Goal: Information Seeking & Learning: Learn about a topic

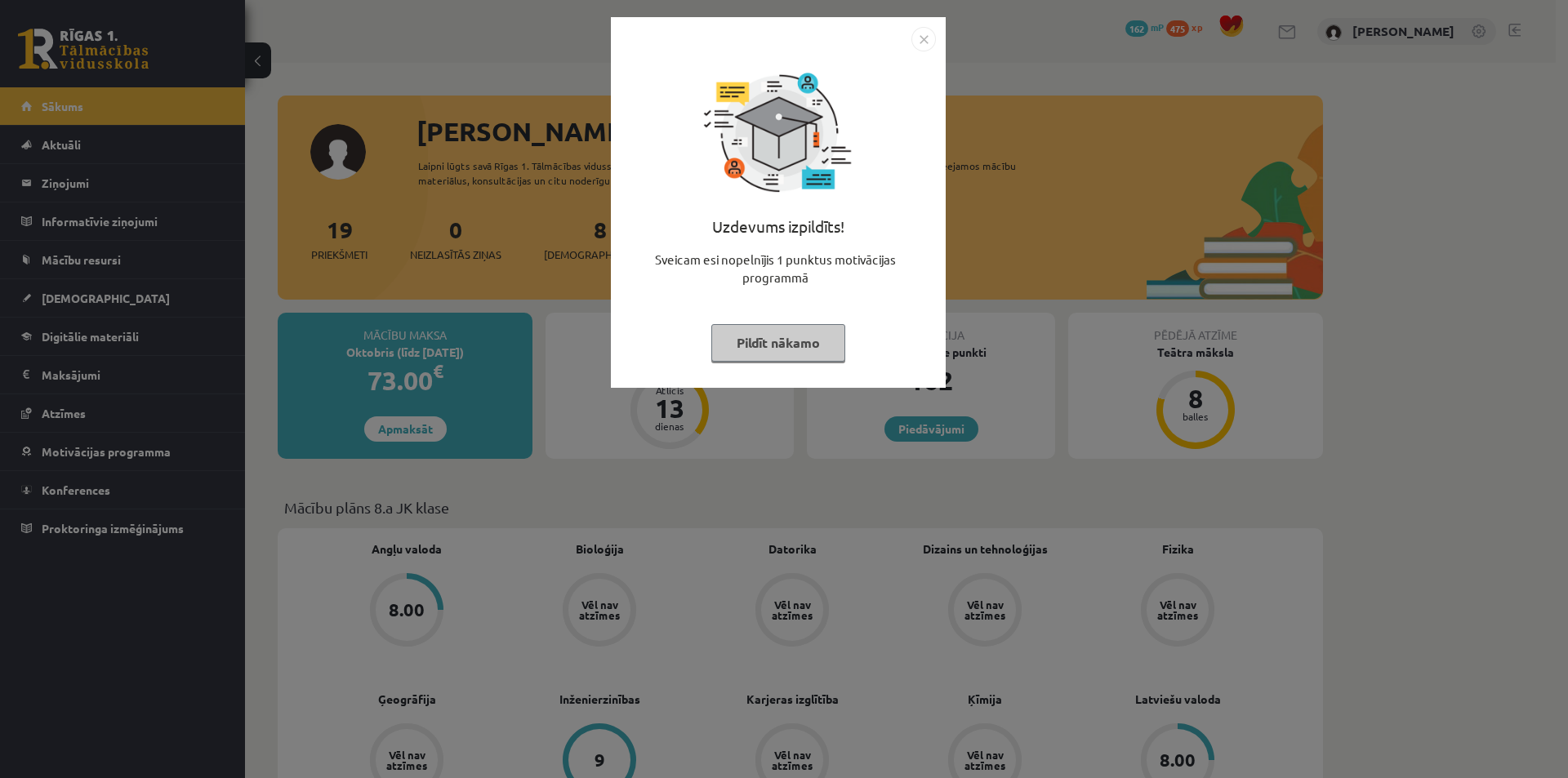
click at [923, 38] on img "Close" at bounding box center [923, 39] width 25 height 25
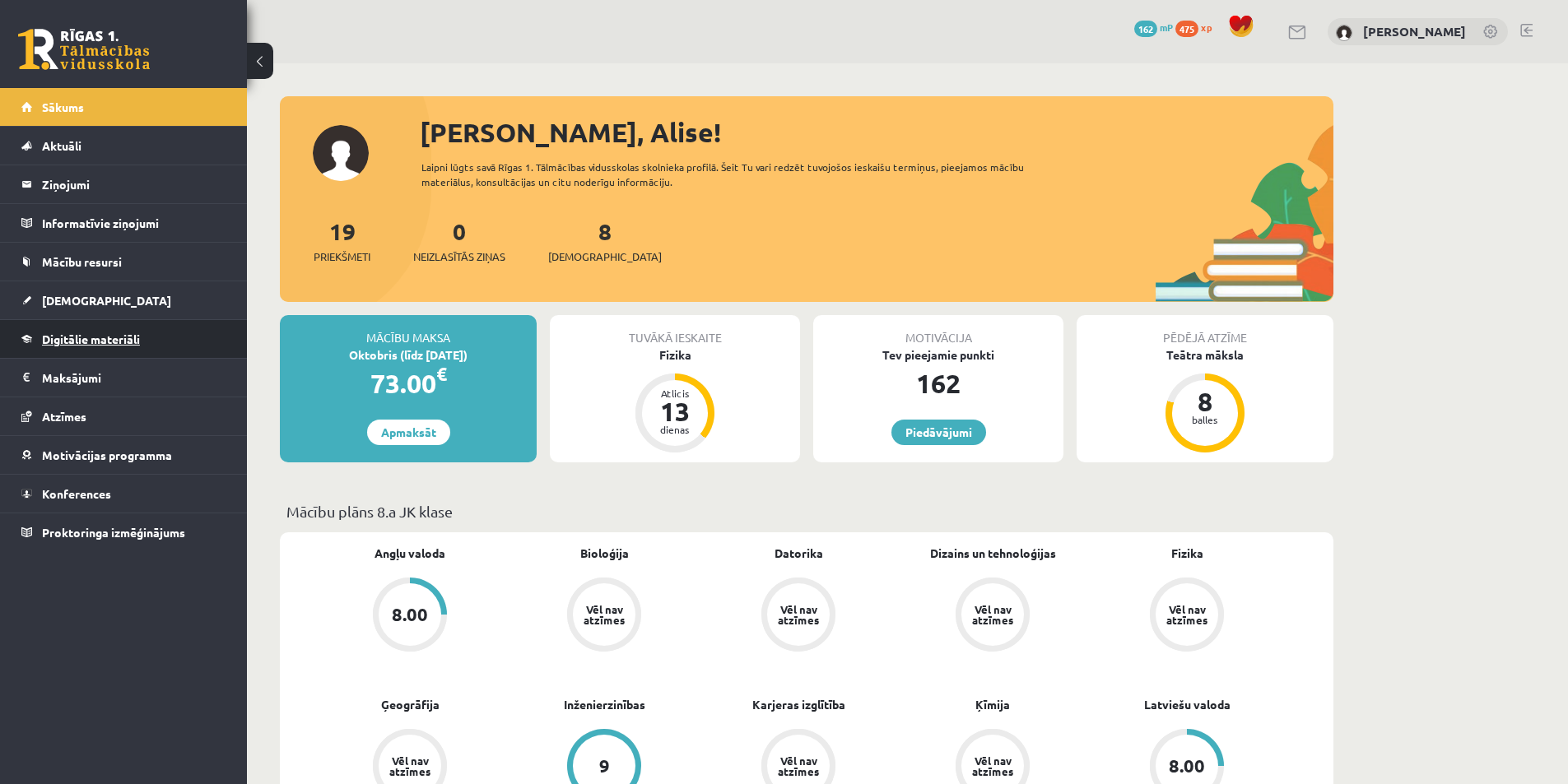
click at [76, 339] on span "Digitālie materiāli" at bounding box center [91, 339] width 98 height 15
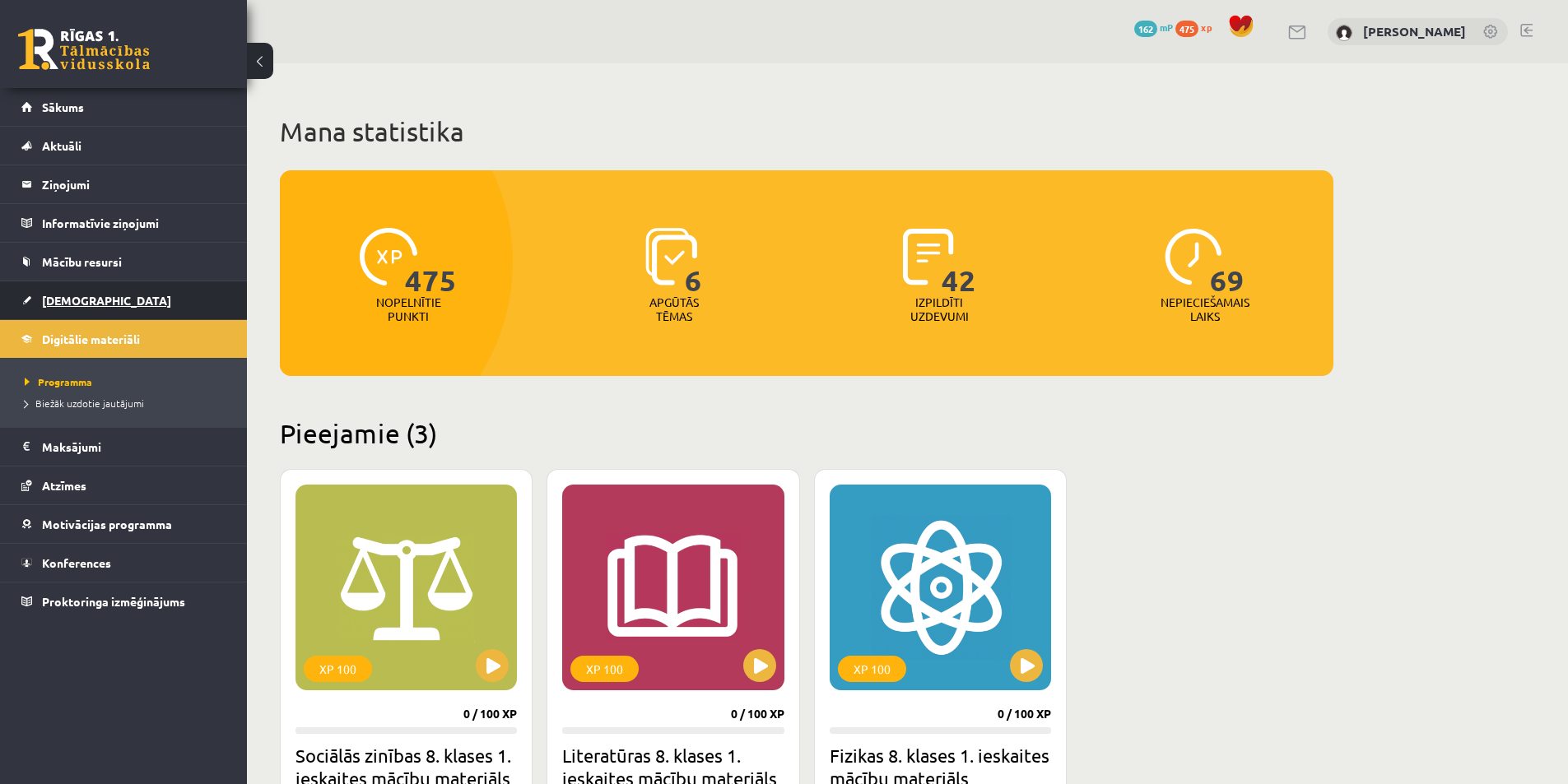
click at [71, 301] on span "[DEMOGRAPHIC_DATA]" at bounding box center [107, 301] width 130 height 15
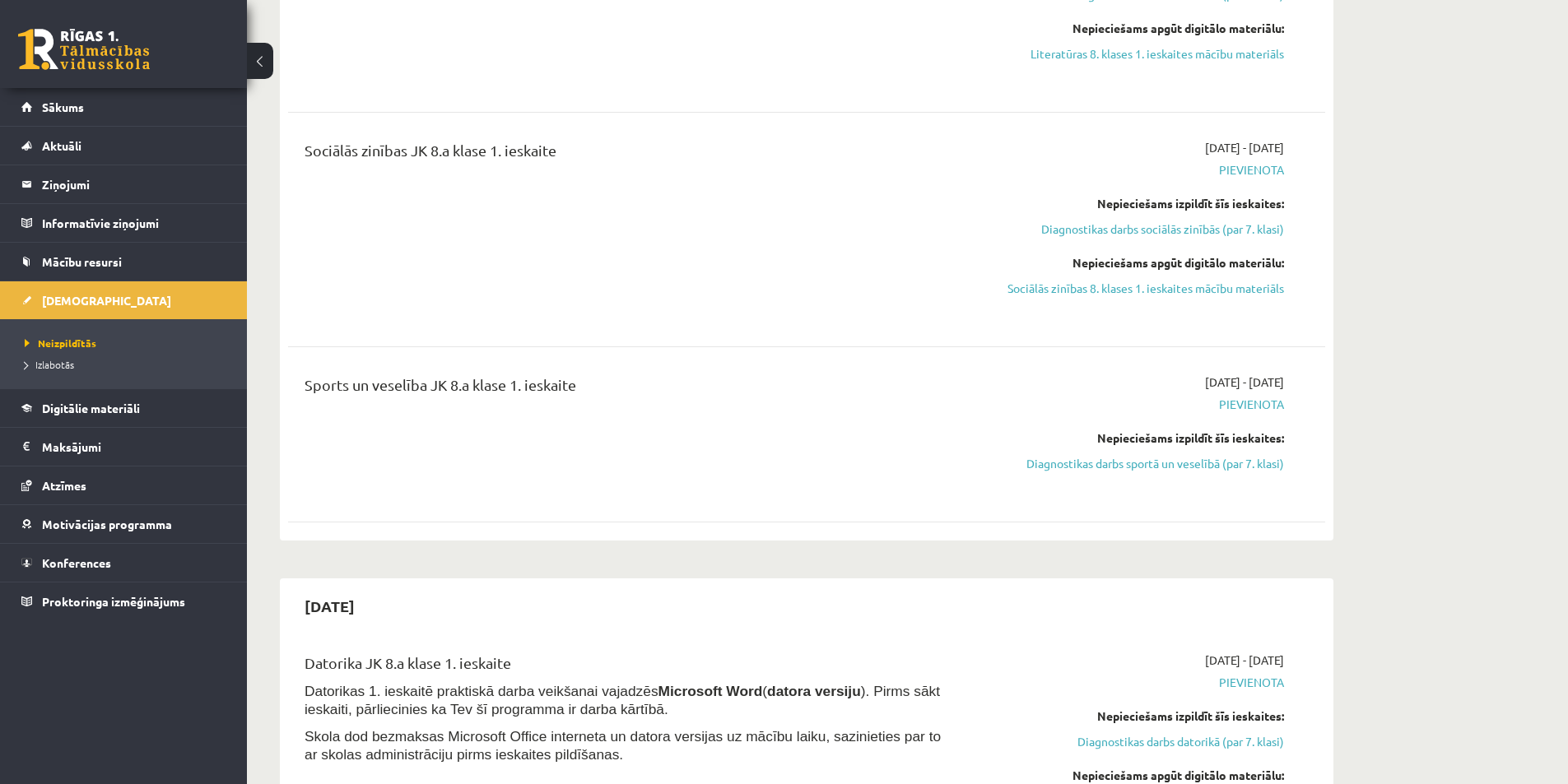
scroll to position [1399, 0]
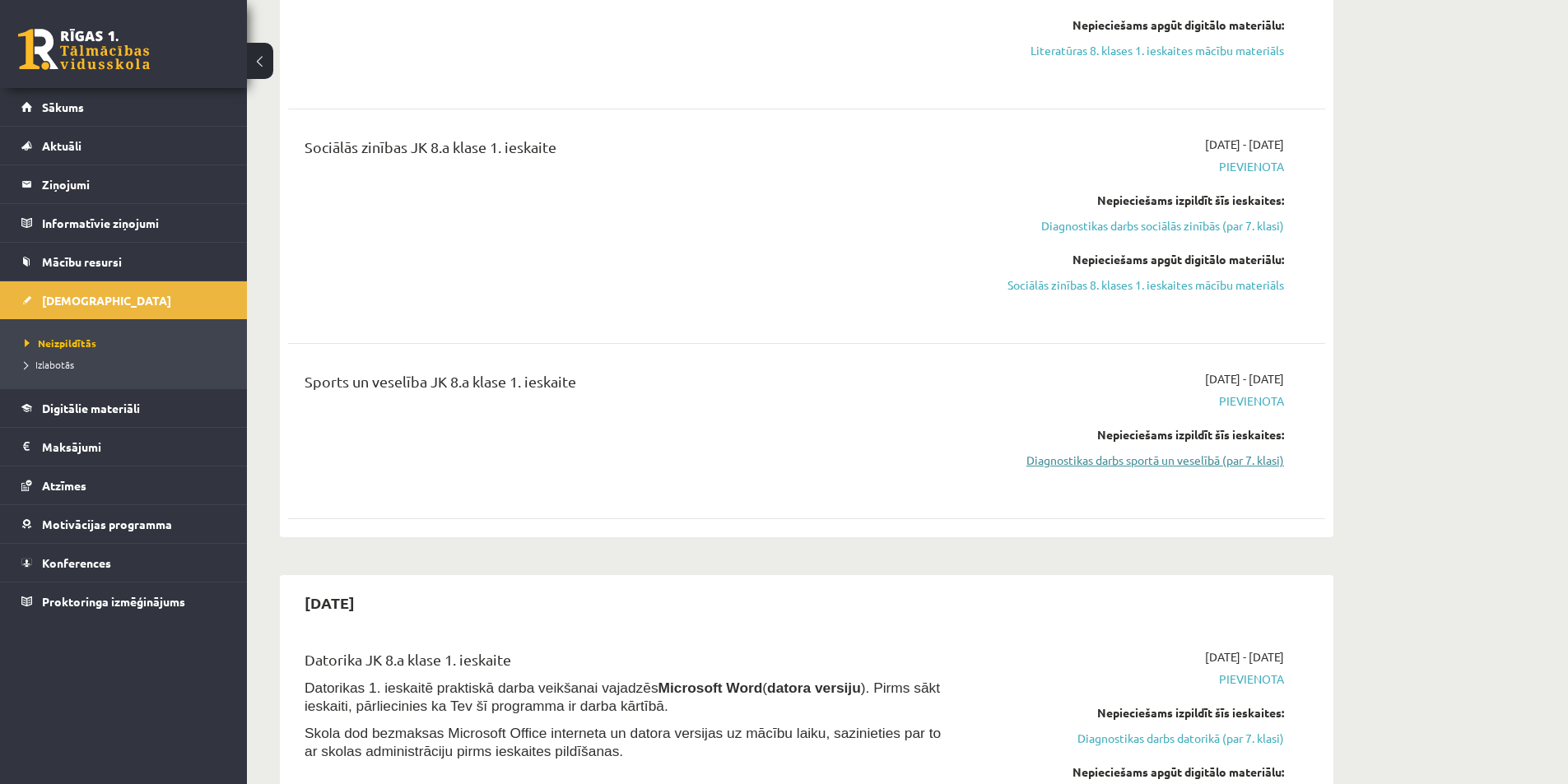
click at [1196, 460] on link "Diagnostikas darbs sportā un veselībā (par 7. klasi)" at bounding box center [1128, 460] width 310 height 17
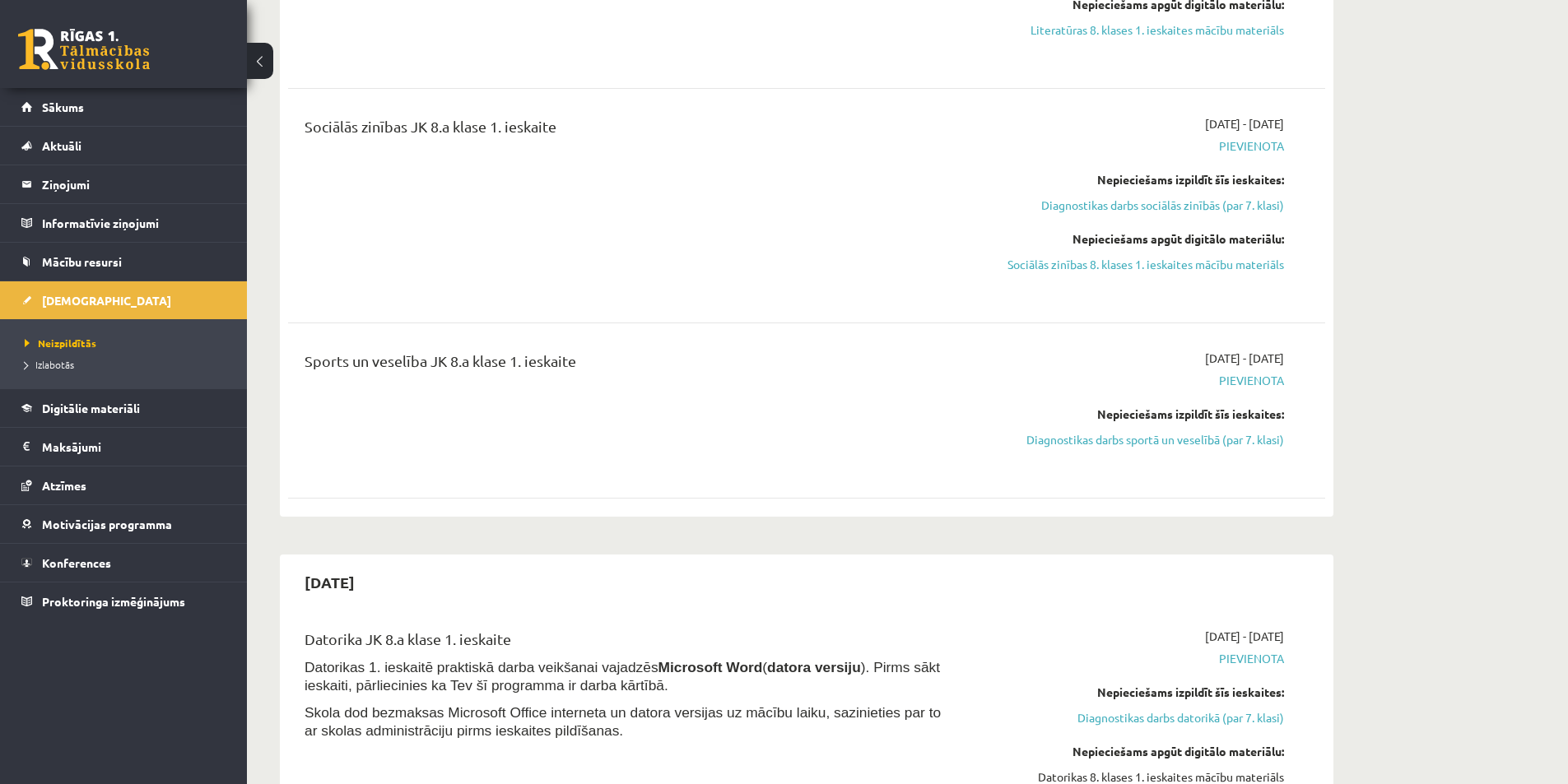
scroll to position [1427, 0]
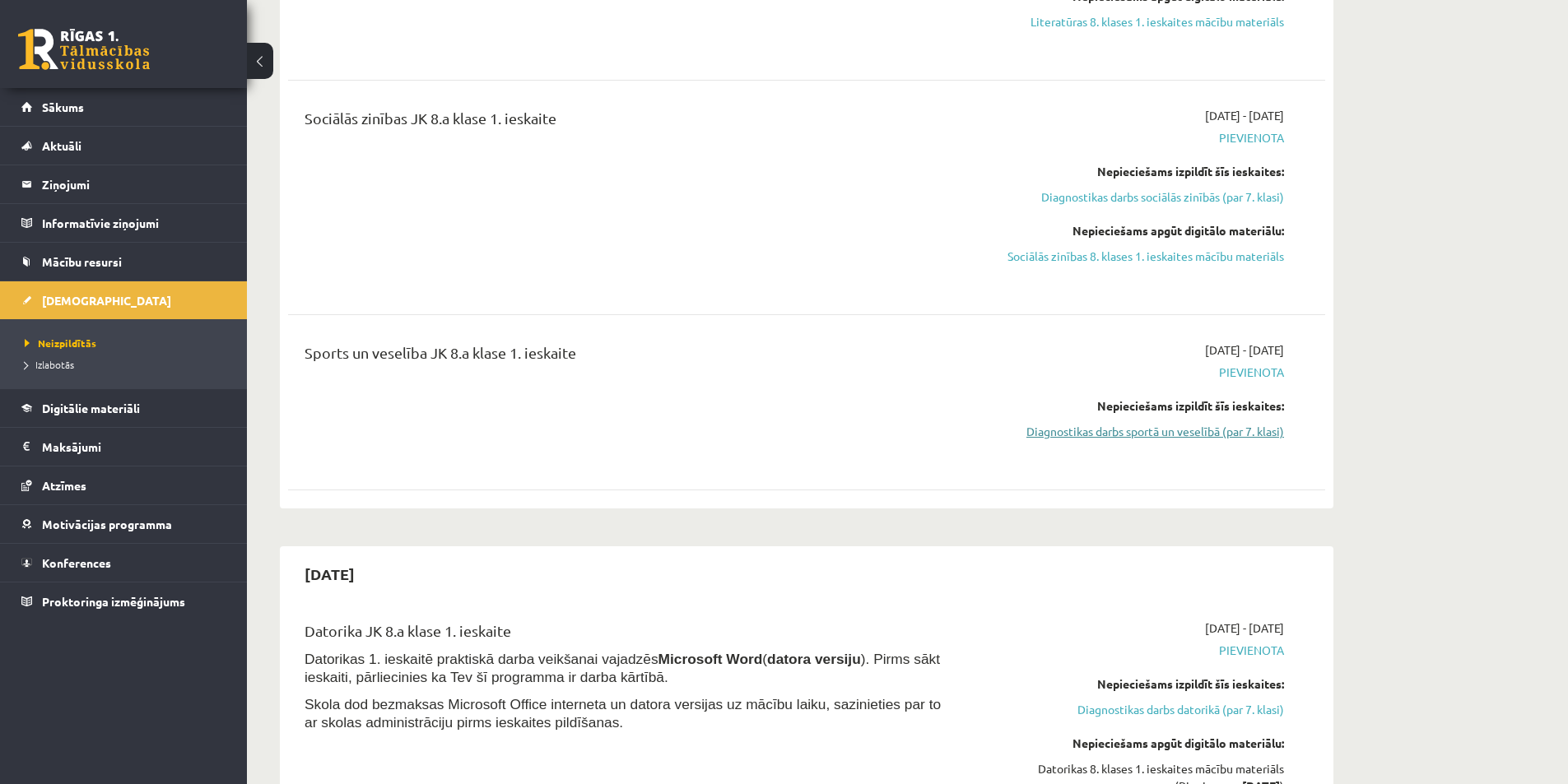
click at [1183, 432] on link "Diagnostikas darbs sportā un veselībā (par 7. klasi)" at bounding box center [1128, 431] width 310 height 17
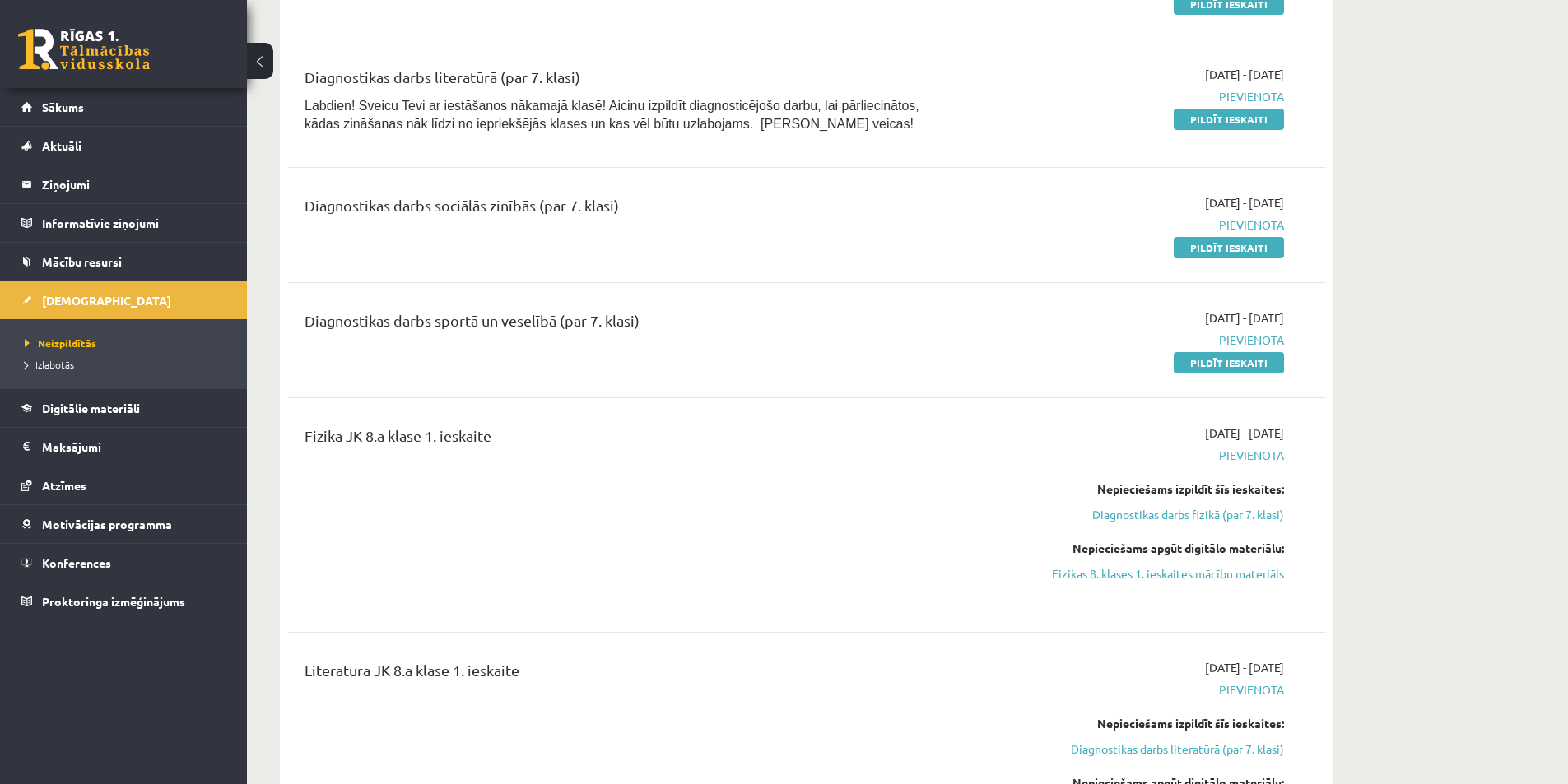
scroll to position [852, 0]
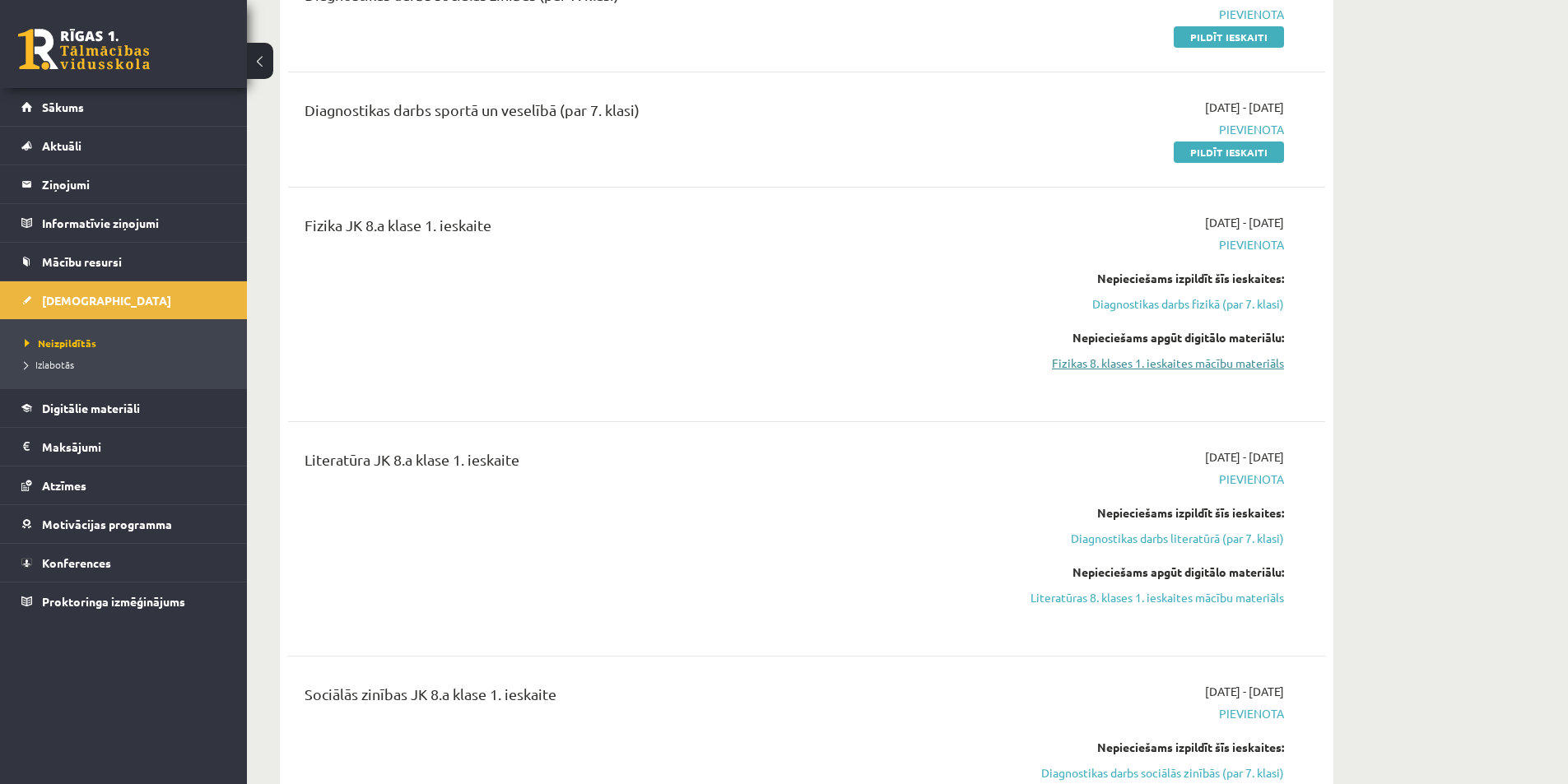
click at [1182, 365] on link "Fizikas 8. klases 1. ieskaites mācību materiāls" at bounding box center [1128, 363] width 310 height 17
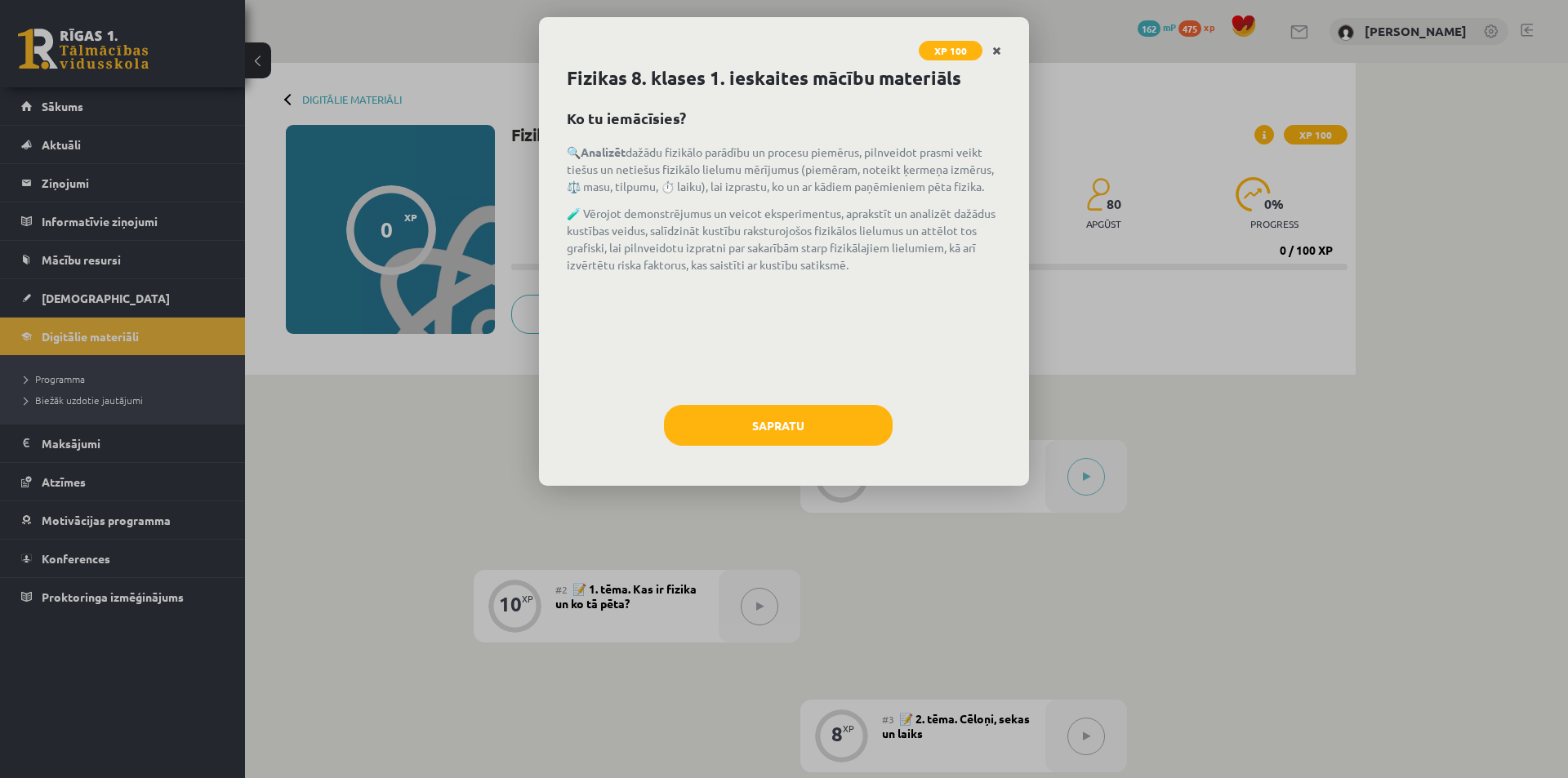
click at [997, 50] on icon "Close" at bounding box center [997, 51] width 9 height 12
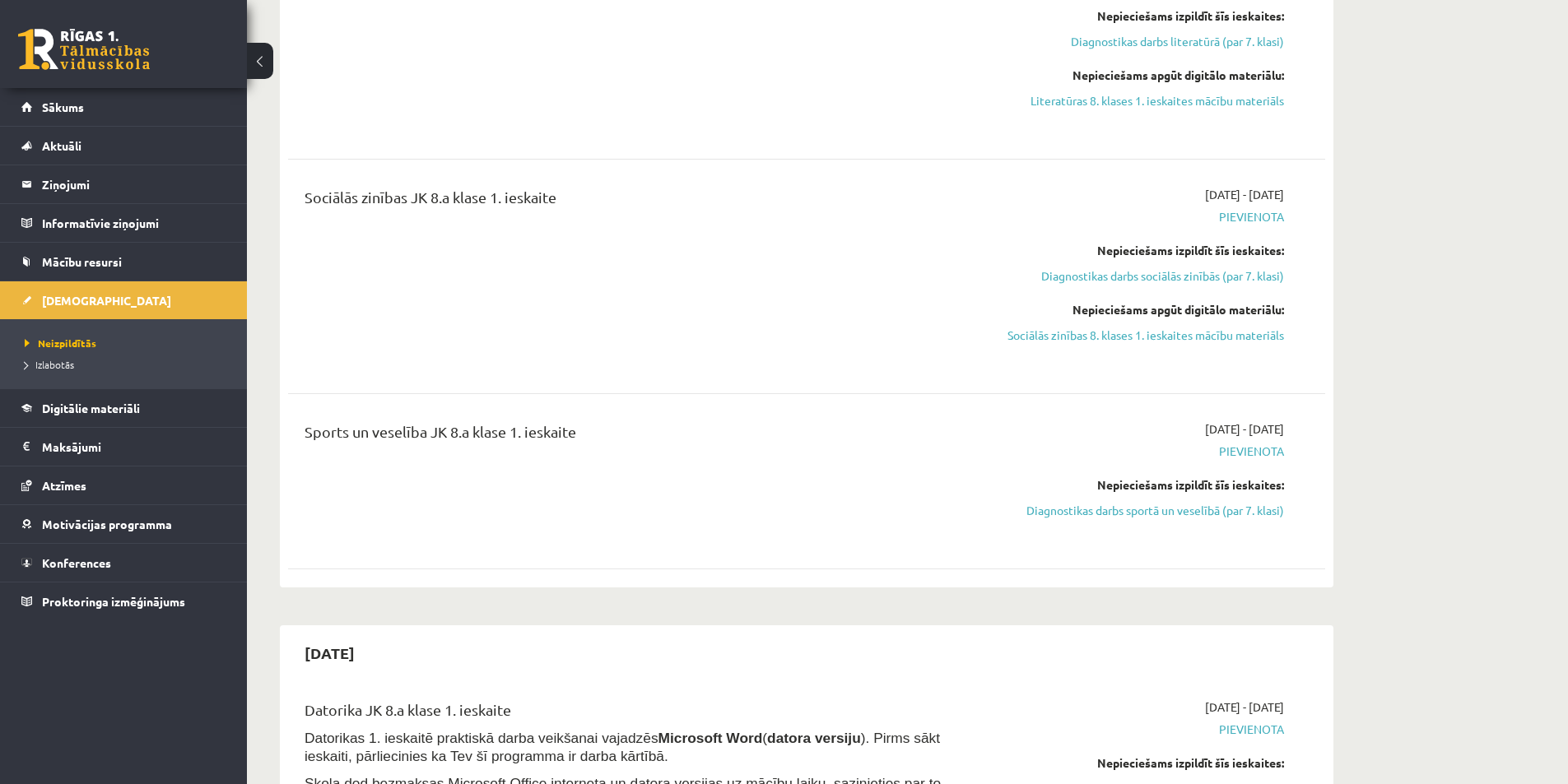
scroll to position [1427, 0]
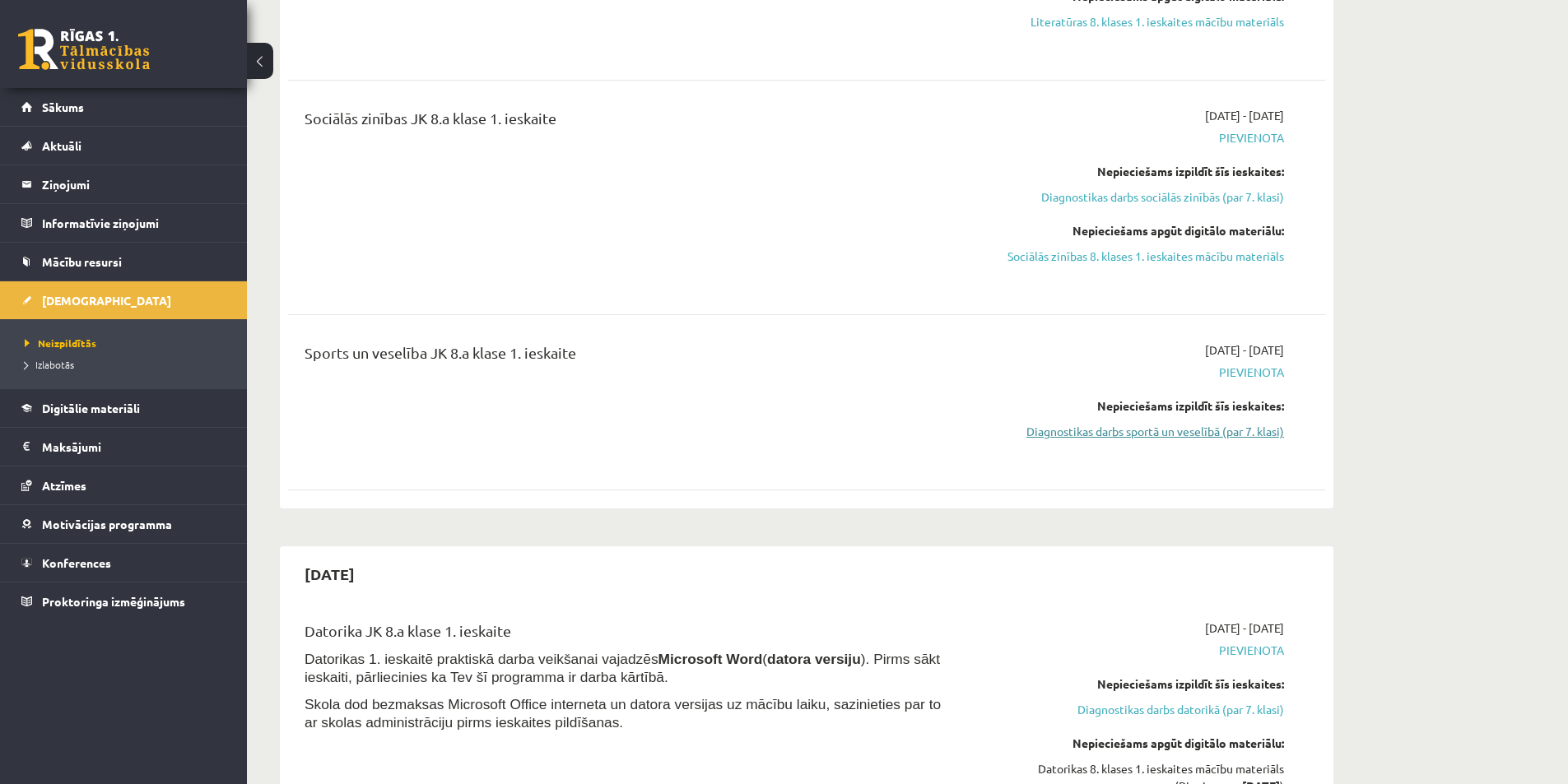
click at [1150, 433] on link "Diagnostikas darbs sportā un veselībā (par 7. klasi)" at bounding box center [1128, 431] width 310 height 17
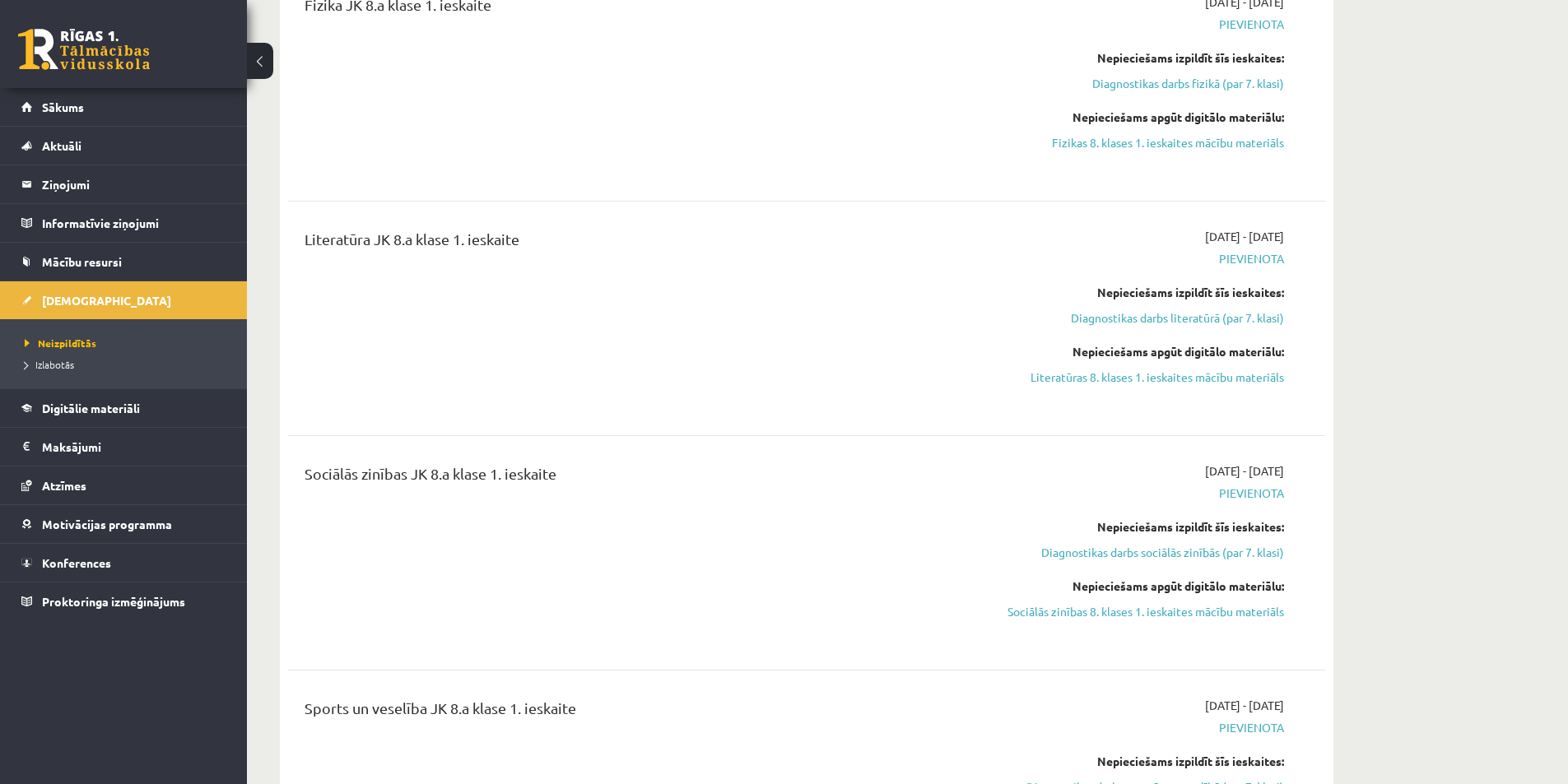
scroll to position [1098, 0]
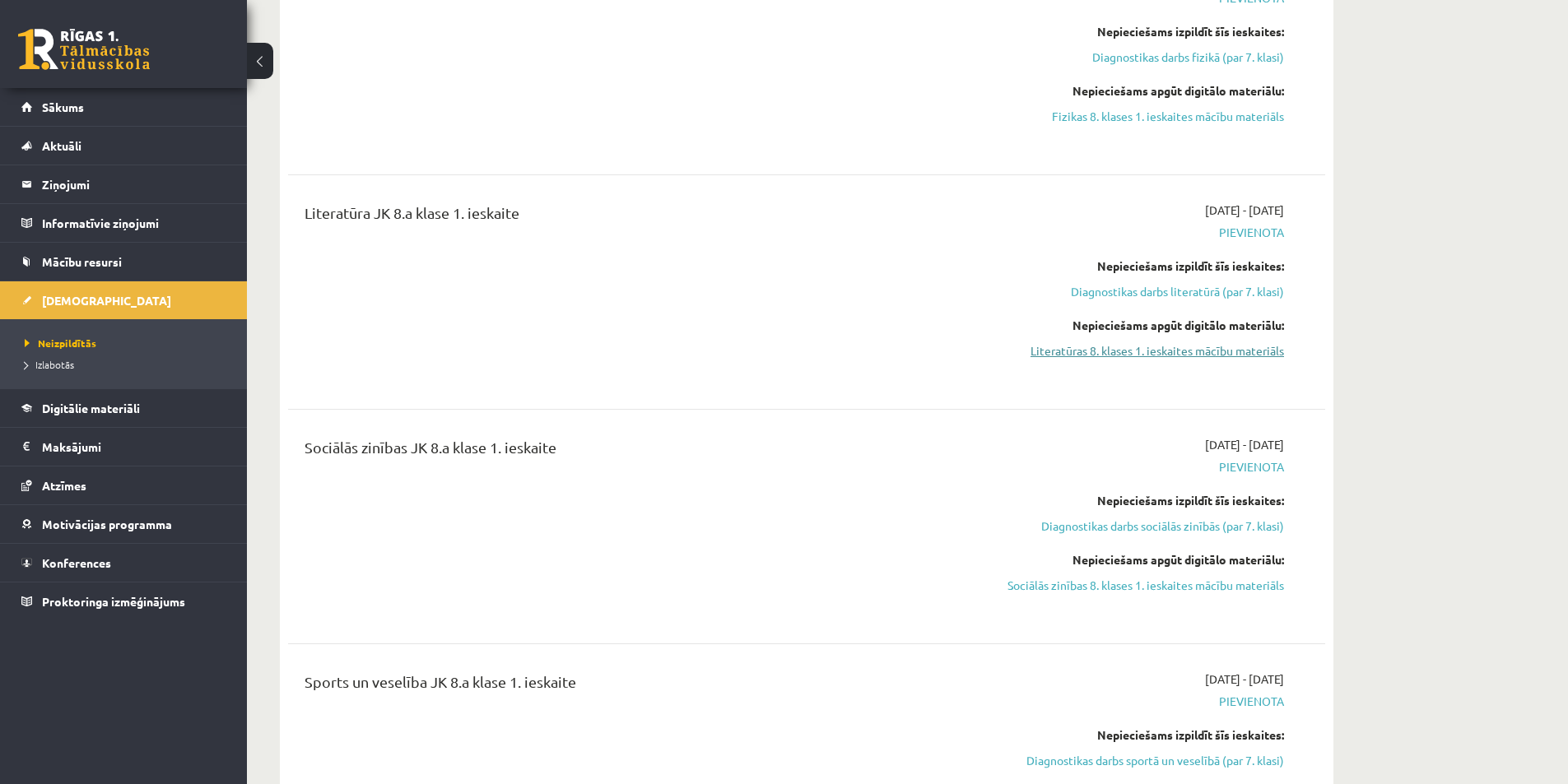
click at [1113, 349] on link "Literatūras 8. klases 1. ieskaites mācību materiāls" at bounding box center [1128, 350] width 310 height 17
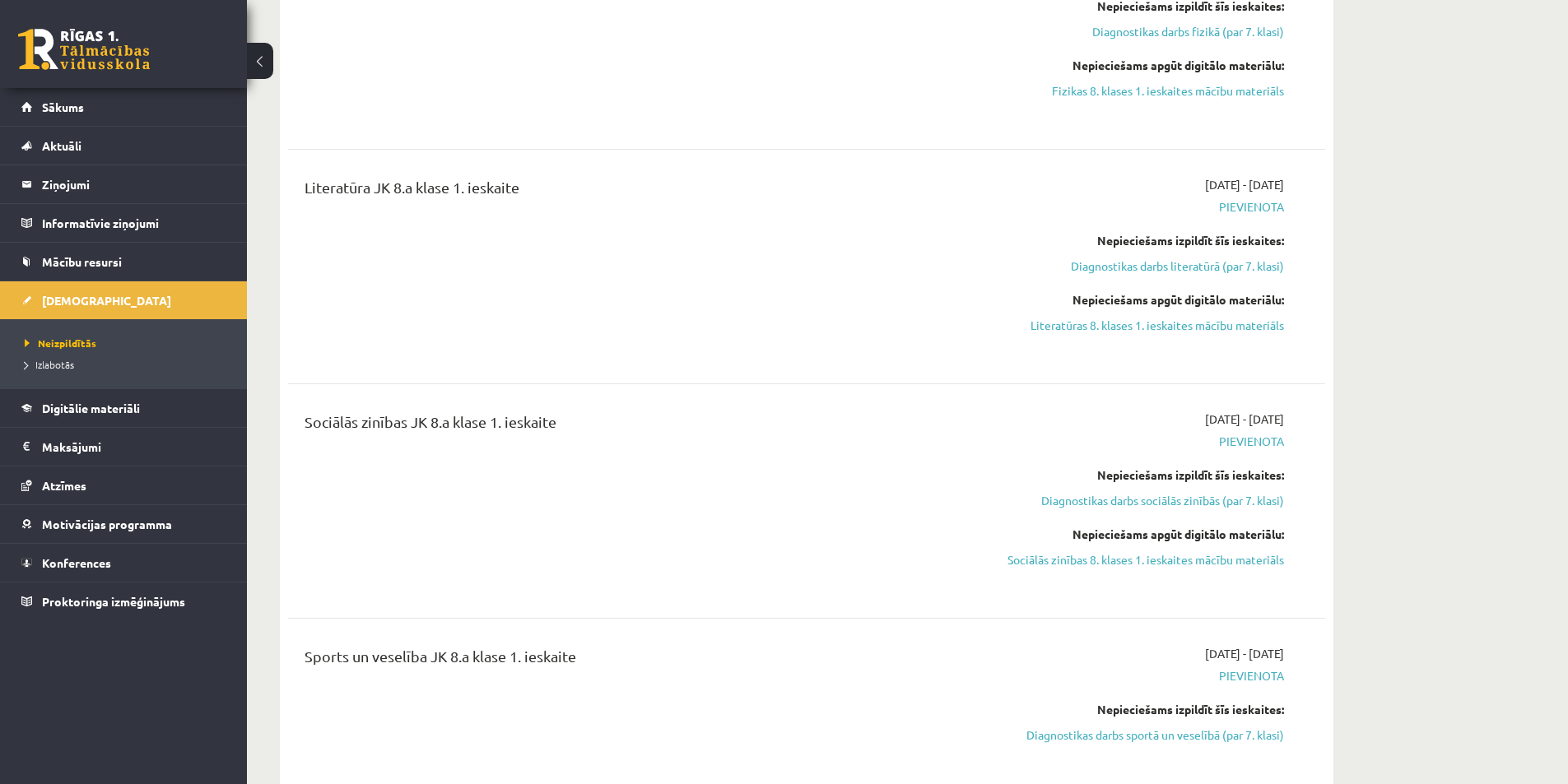
scroll to position [1181, 0]
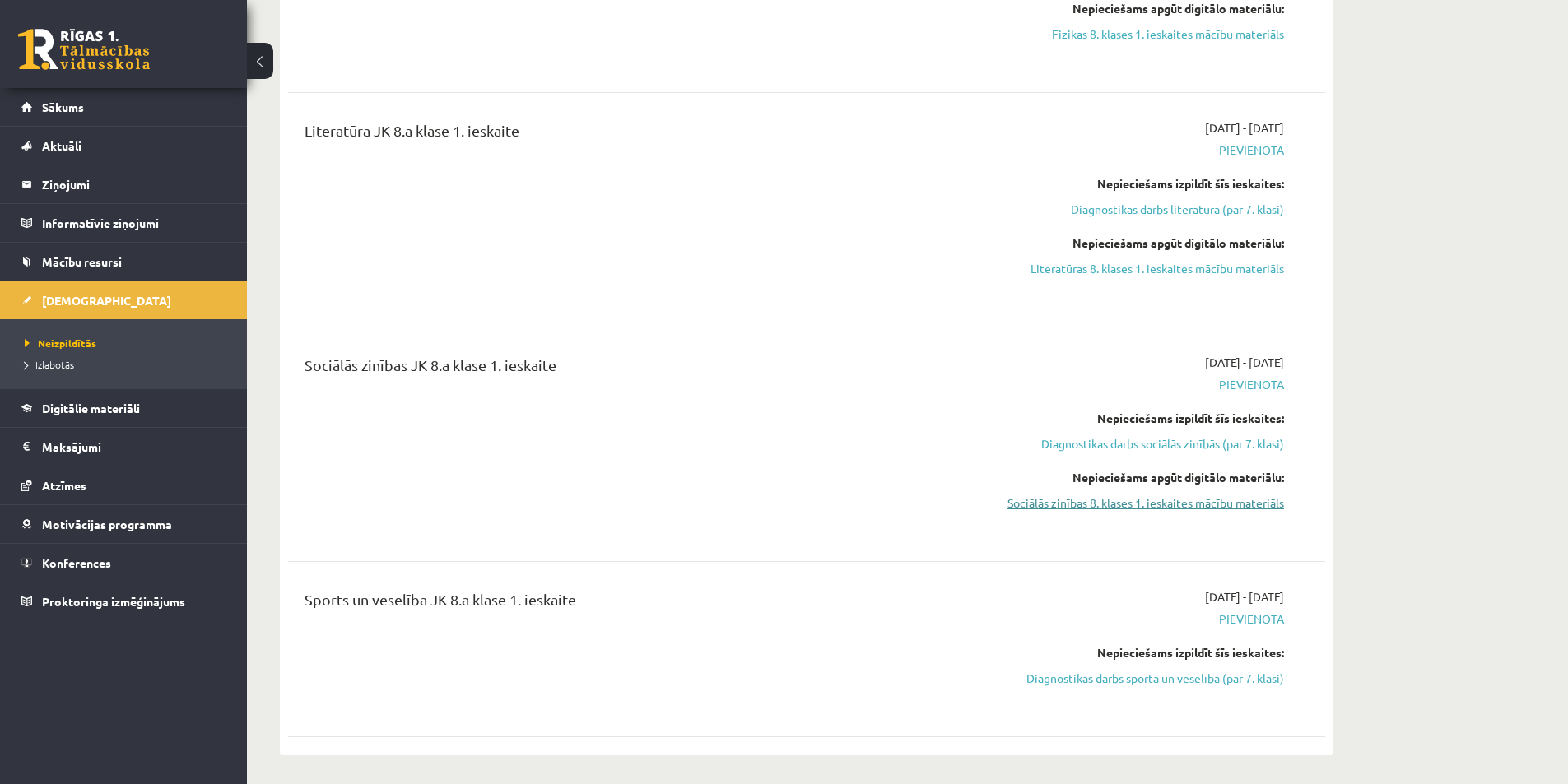
click at [1173, 506] on link "Sociālās zinības 8. klases 1. ieskaites mācību materiāls" at bounding box center [1128, 503] width 310 height 17
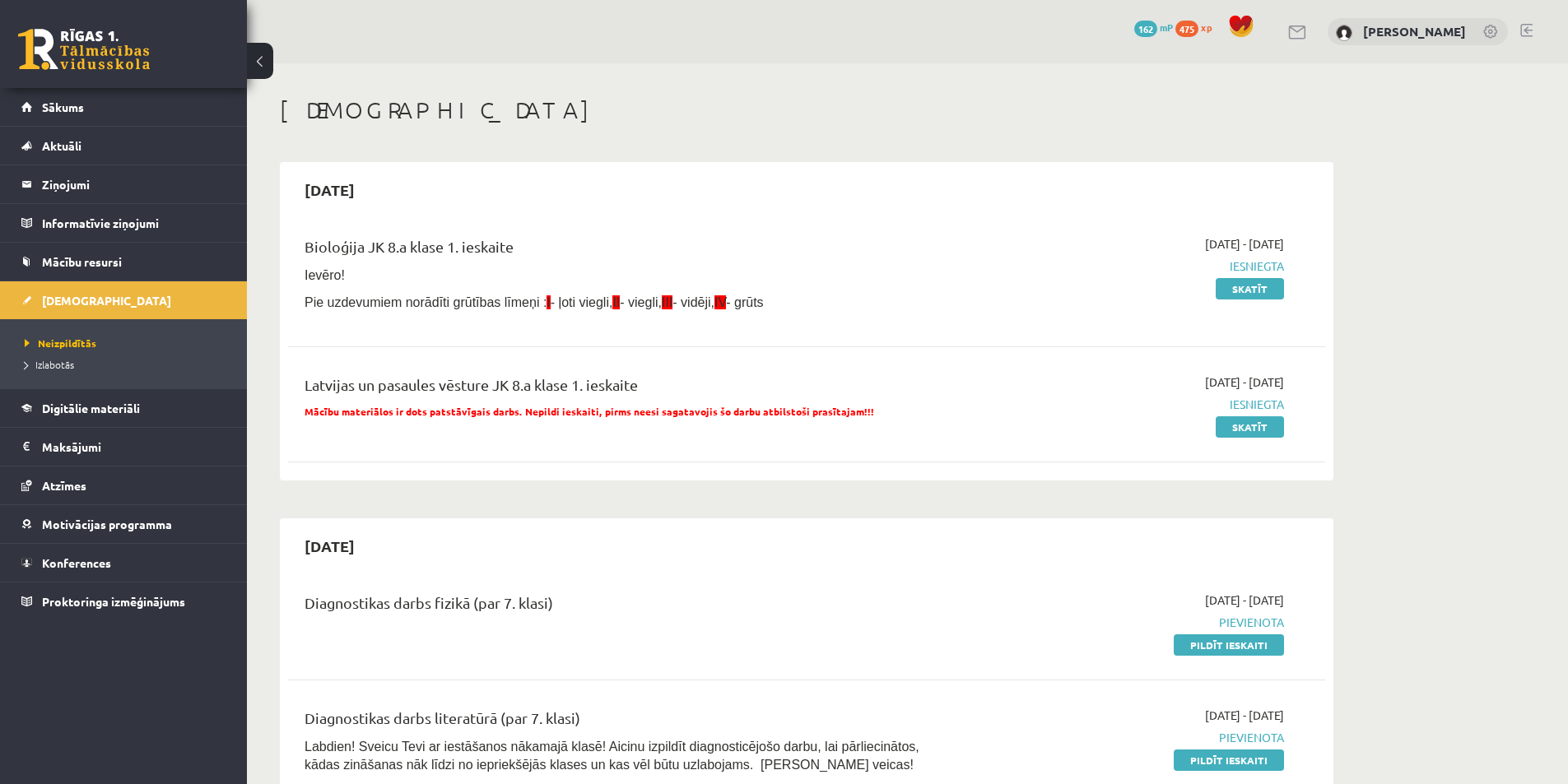
click at [1528, 30] on link at bounding box center [1526, 30] width 12 height 13
